Goal: Connect with others: Connect with others

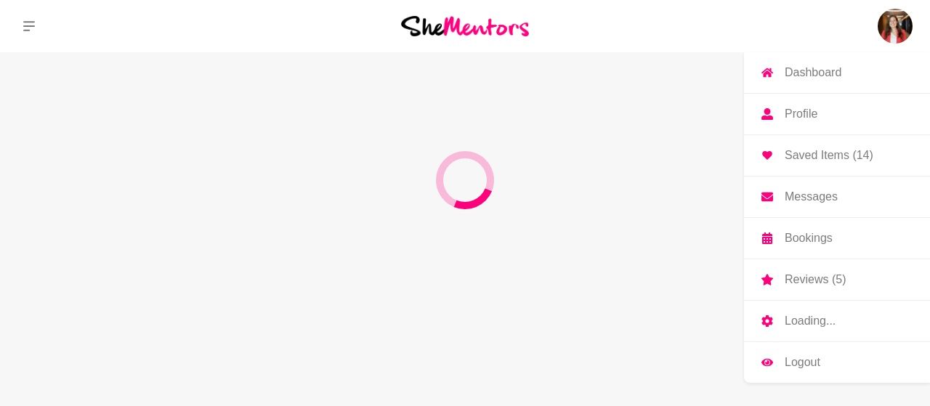
click at [813, 193] on p "Messages" at bounding box center [811, 197] width 53 height 12
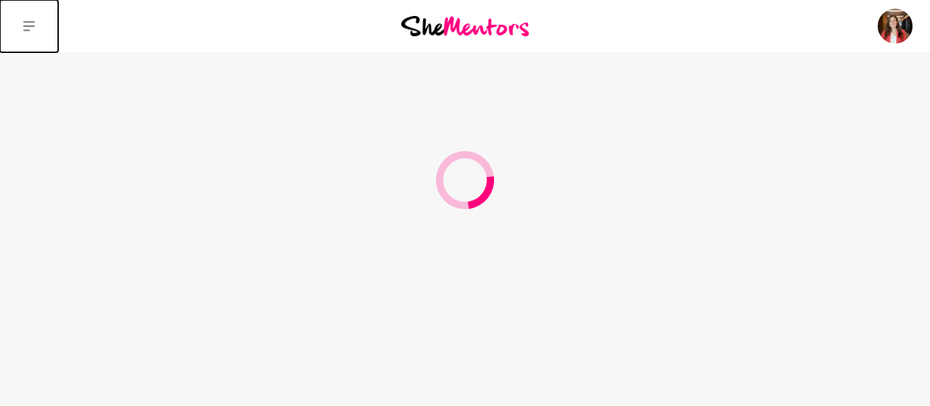
click at [30, 23] on icon at bounding box center [29, 26] width 12 height 10
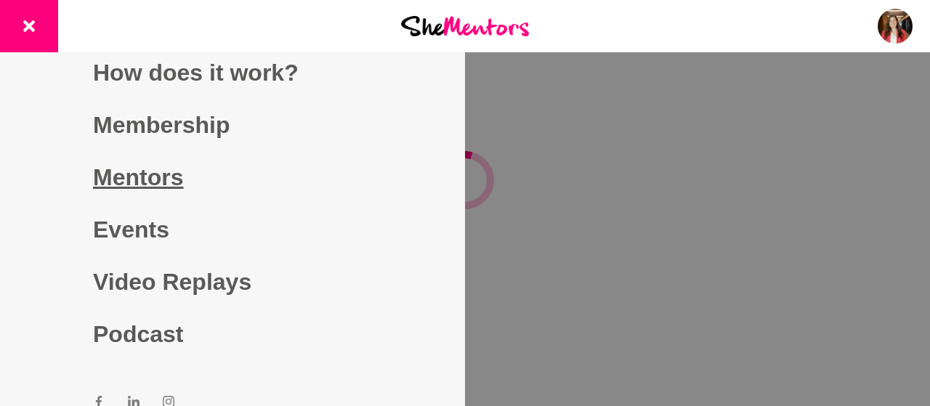
click at [139, 180] on link "Mentors" at bounding box center [232, 177] width 279 height 52
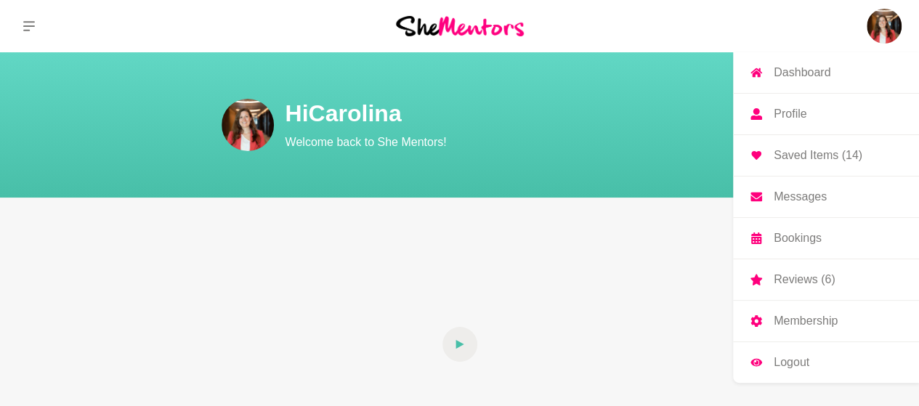
click at [806, 236] on p "Bookings" at bounding box center [798, 238] width 48 height 12
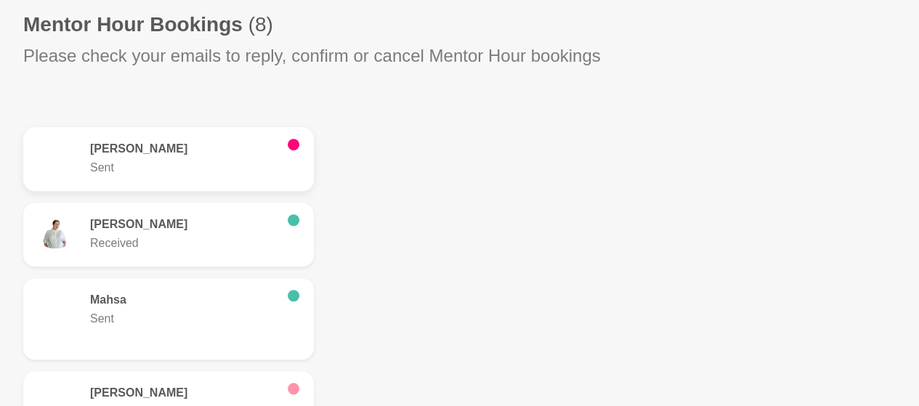
scroll to position [426, 0]
click at [186, 156] on h6 "[PERSON_NAME]" at bounding box center [183, 149] width 186 height 15
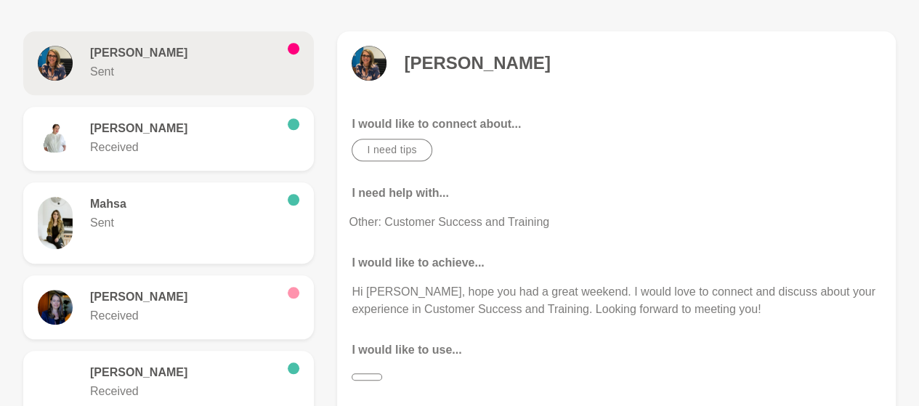
scroll to position [517, 0]
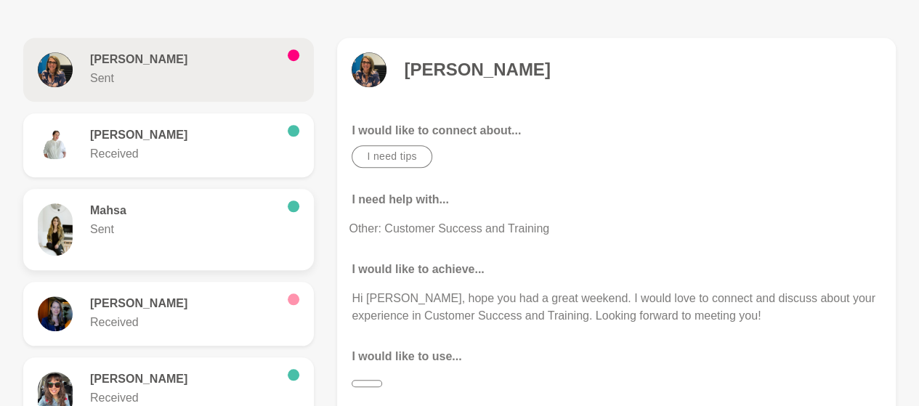
click at [199, 227] on p "Sent" at bounding box center [183, 229] width 186 height 17
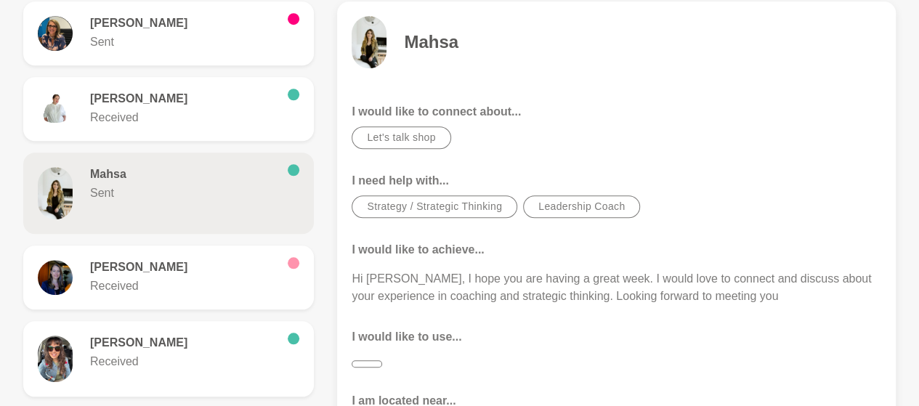
scroll to position [572, 0]
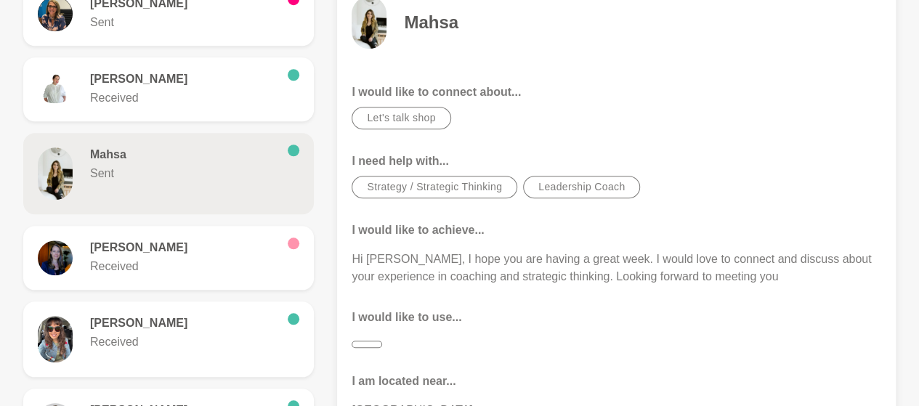
click at [427, 20] on h4 "Mahsa" at bounding box center [431, 23] width 54 height 22
click at [54, 171] on img at bounding box center [55, 173] width 35 height 52
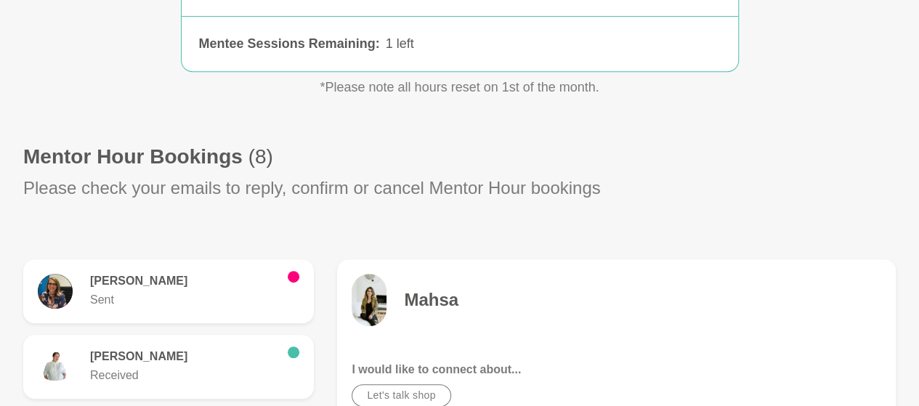
scroll to position [297, 0]
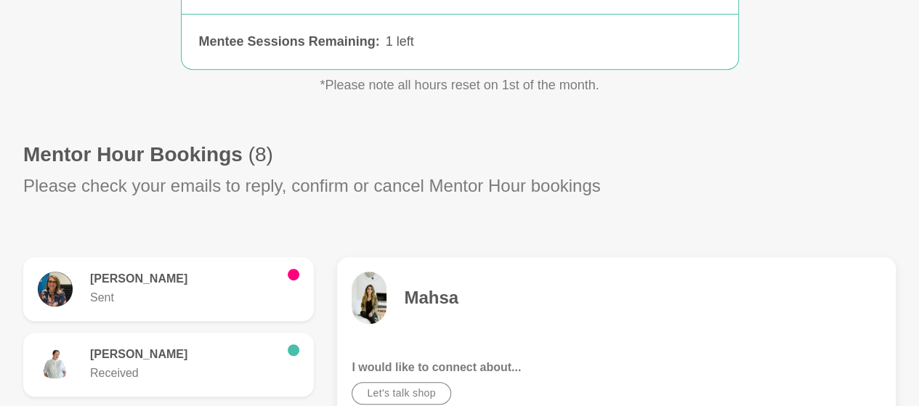
click at [404, 291] on h4 "Mahsa" at bounding box center [431, 298] width 54 height 22
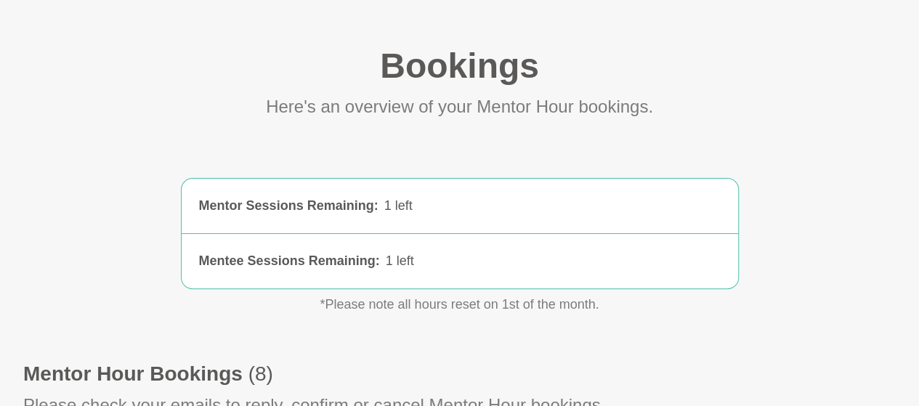
scroll to position [0, 0]
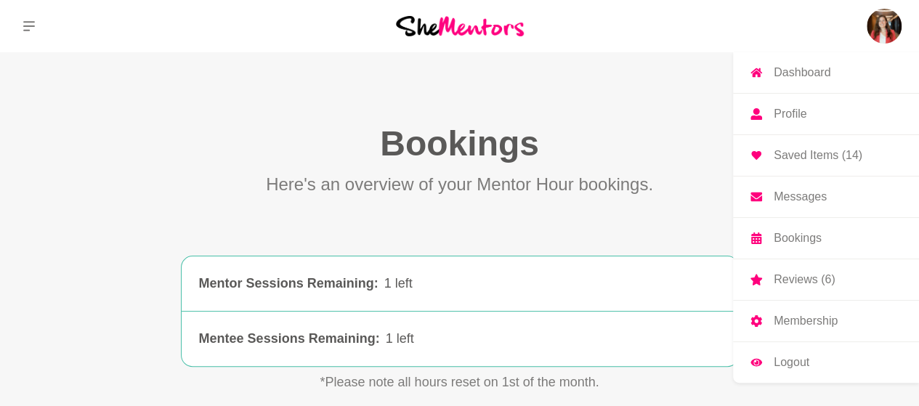
click at [877, 26] on img at bounding box center [884, 26] width 35 height 35
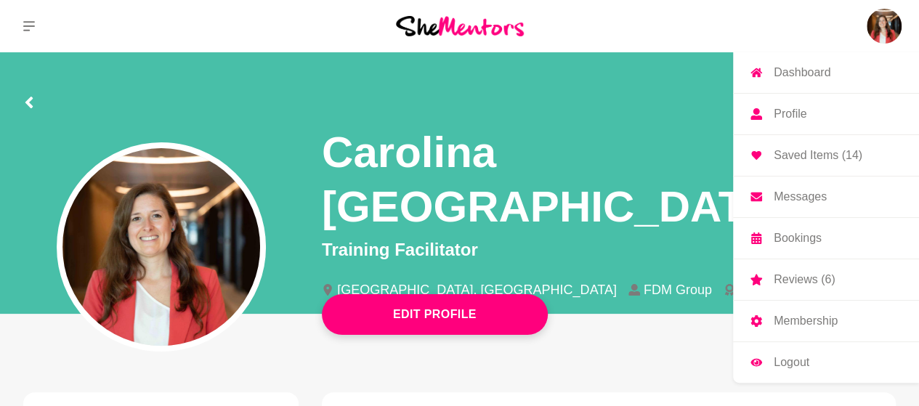
click at [800, 151] on p "Saved Items (14)" at bounding box center [818, 156] width 89 height 12
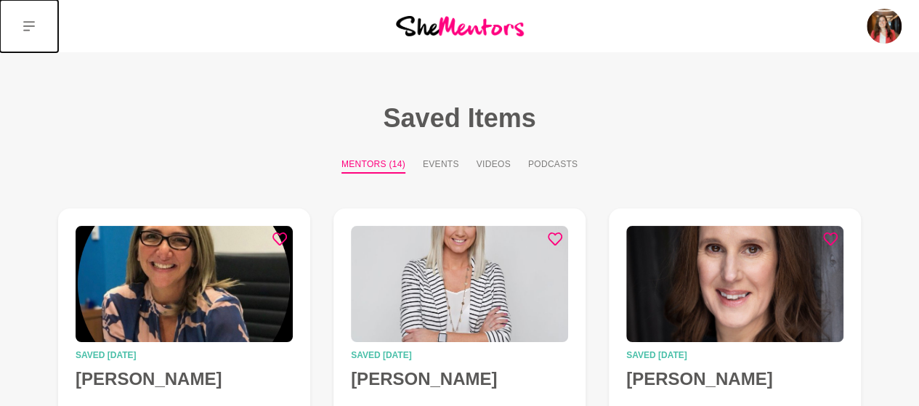
click at [25, 25] on icon at bounding box center [29, 26] width 12 height 12
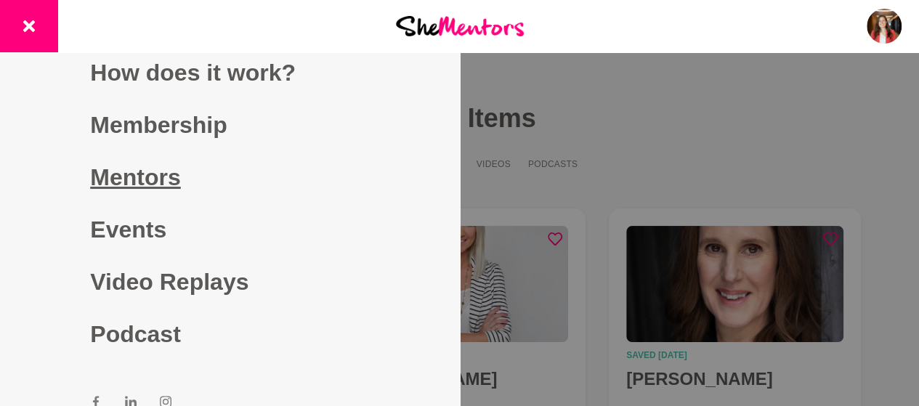
click at [126, 177] on link "Mentors" at bounding box center [229, 177] width 279 height 52
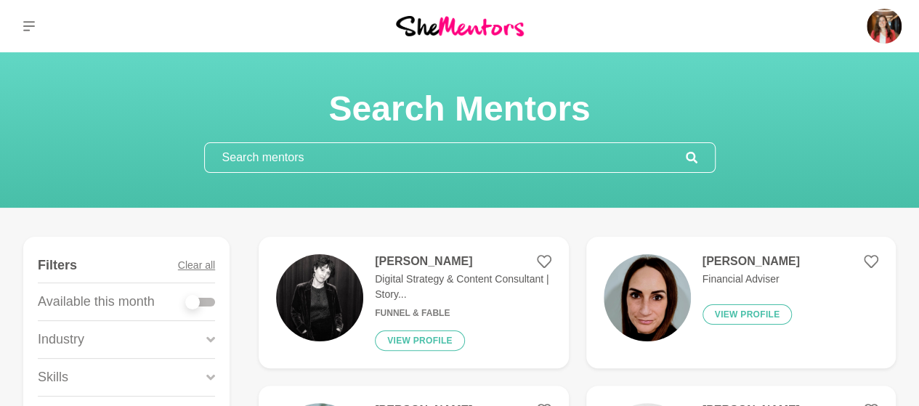
click at [474, 156] on input "text" at bounding box center [445, 157] width 481 height 29
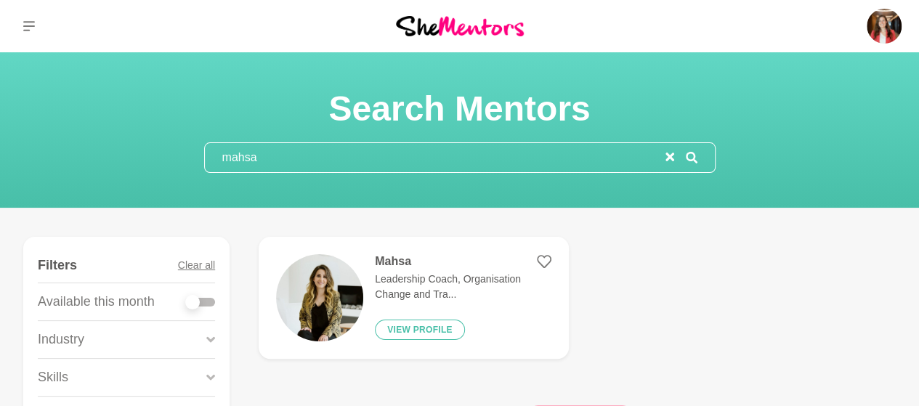
type input "mahsa"
click at [393, 256] on h4 "Mahsa" at bounding box center [463, 261] width 176 height 15
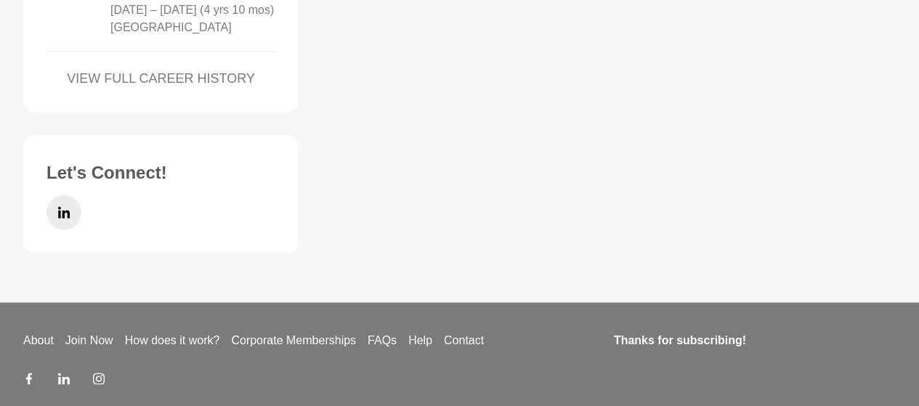
scroll to position [1240, 0]
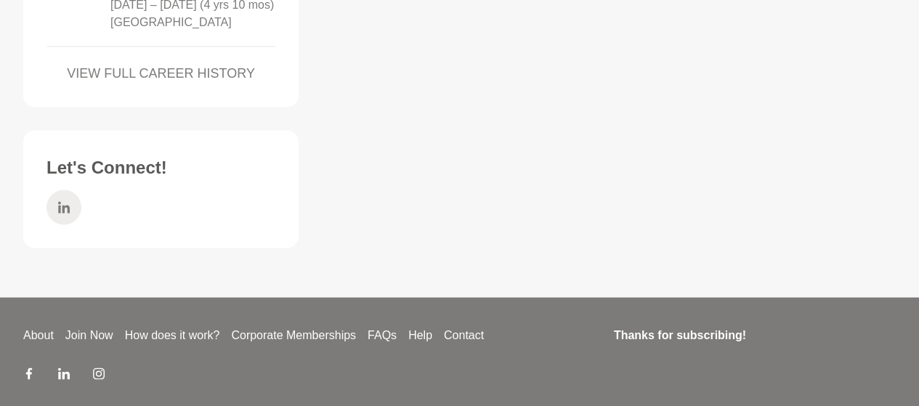
click at [62, 224] on icon at bounding box center [64, 207] width 12 height 35
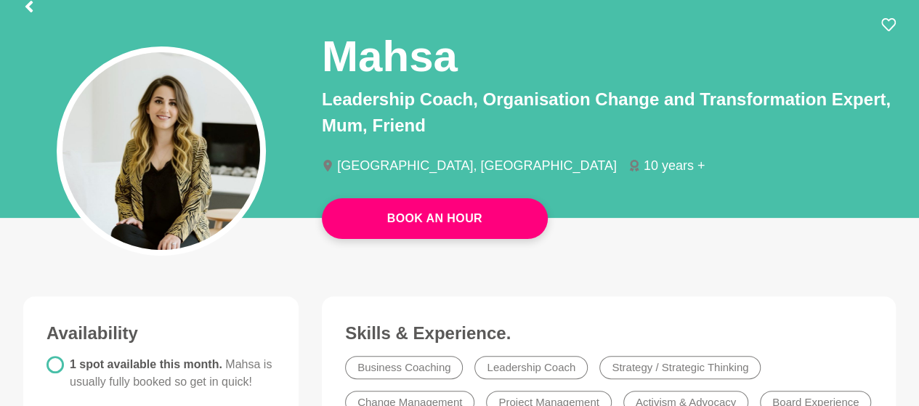
scroll to position [0, 0]
